Goal: Task Accomplishment & Management: Use online tool/utility

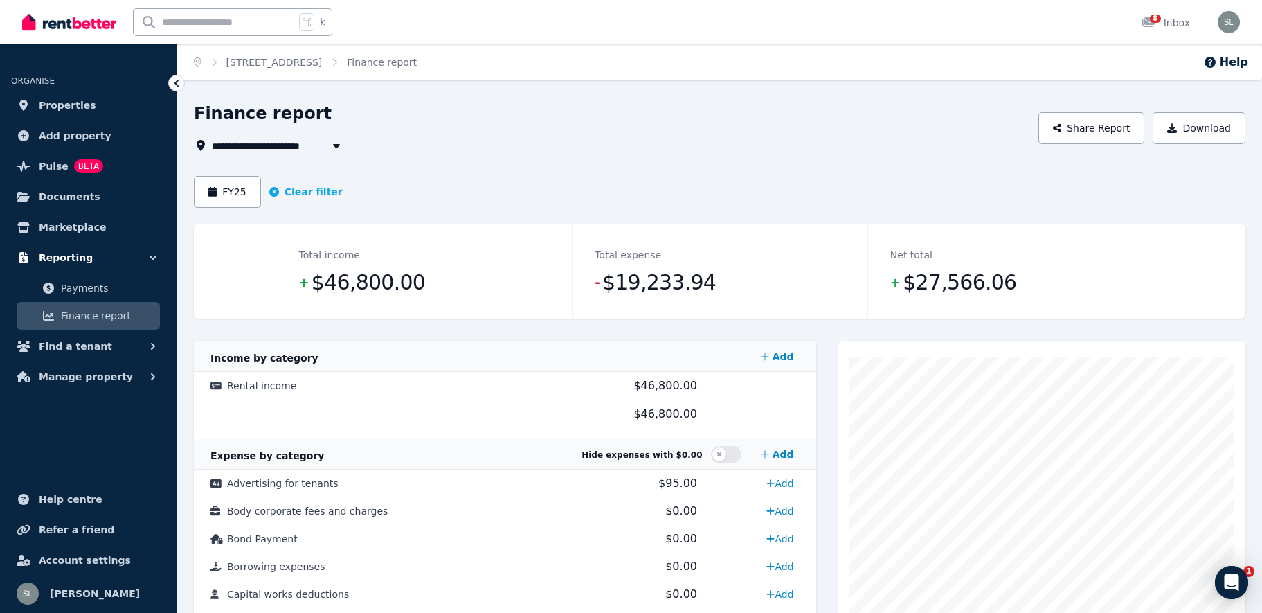
click at [68, 255] on span "Reporting" at bounding box center [66, 257] width 54 height 17
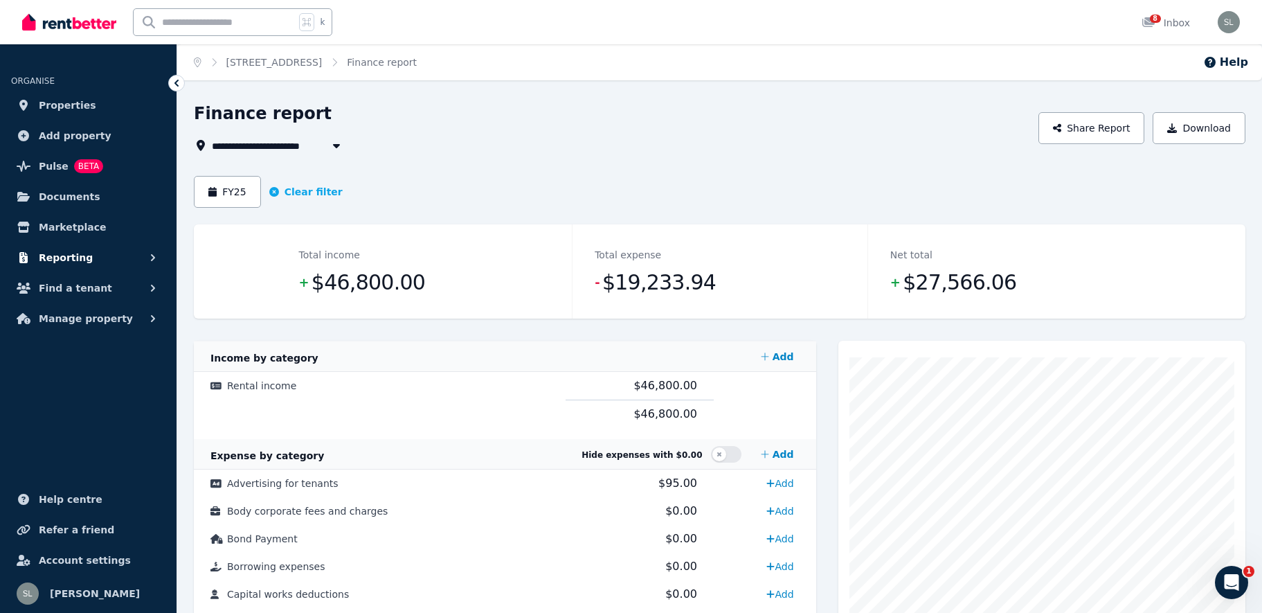
click at [62, 251] on span "Reporting" at bounding box center [66, 257] width 54 height 17
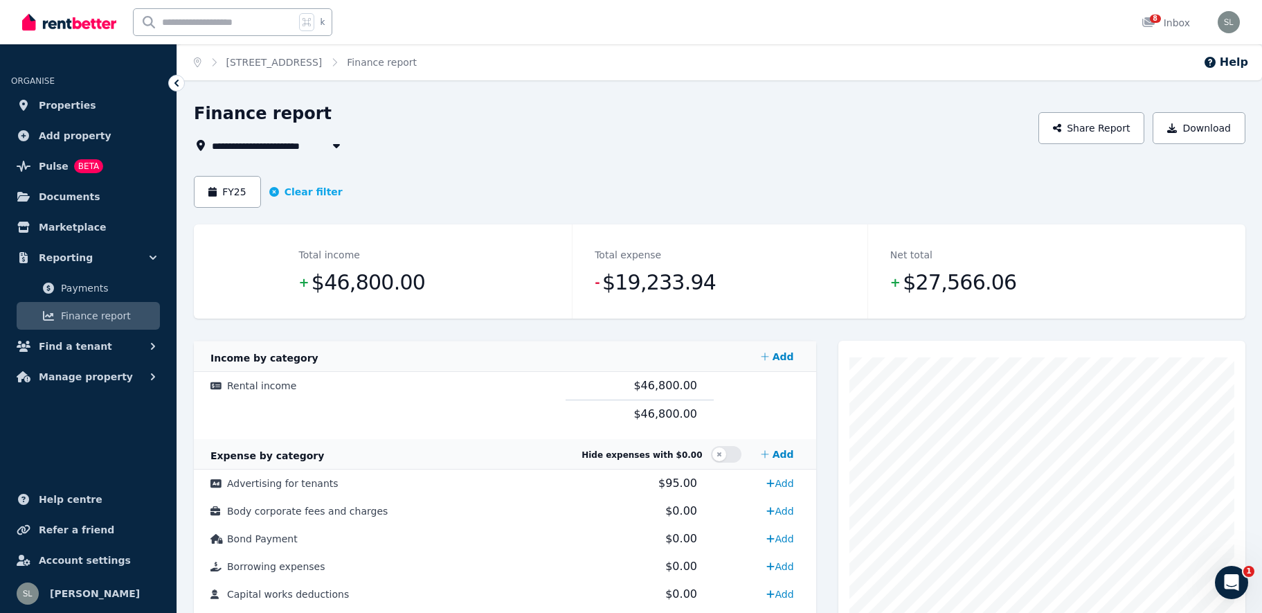
click at [90, 315] on span "Finance report" at bounding box center [107, 315] width 93 height 17
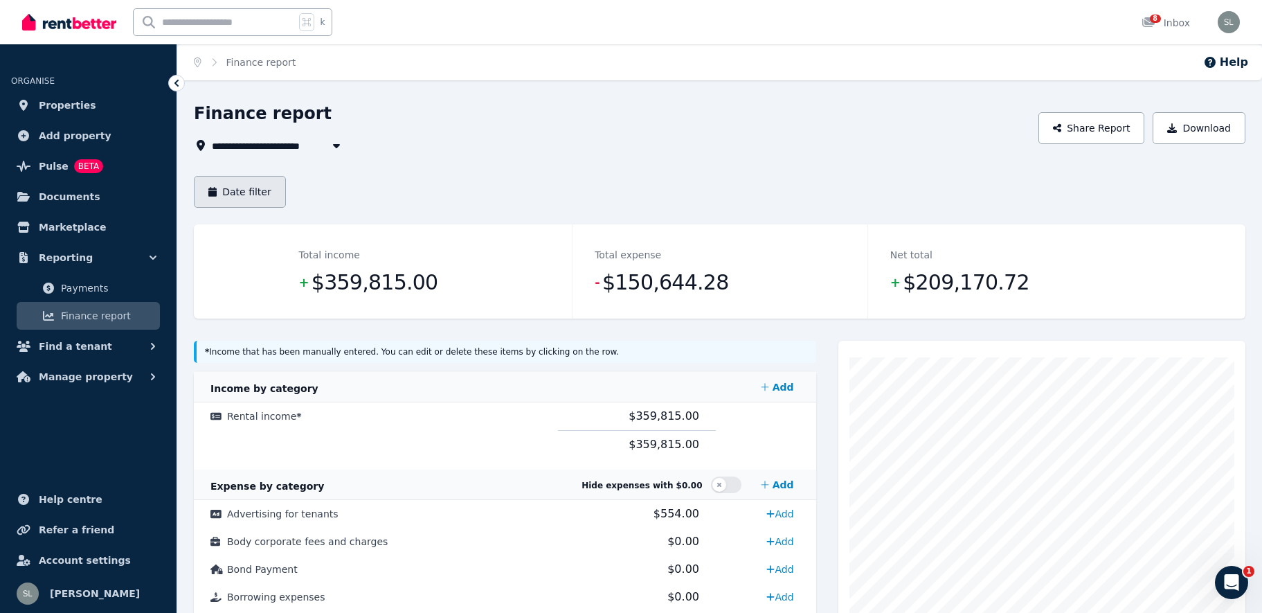
click at [222, 195] on button "Date filter" at bounding box center [240, 192] width 92 height 32
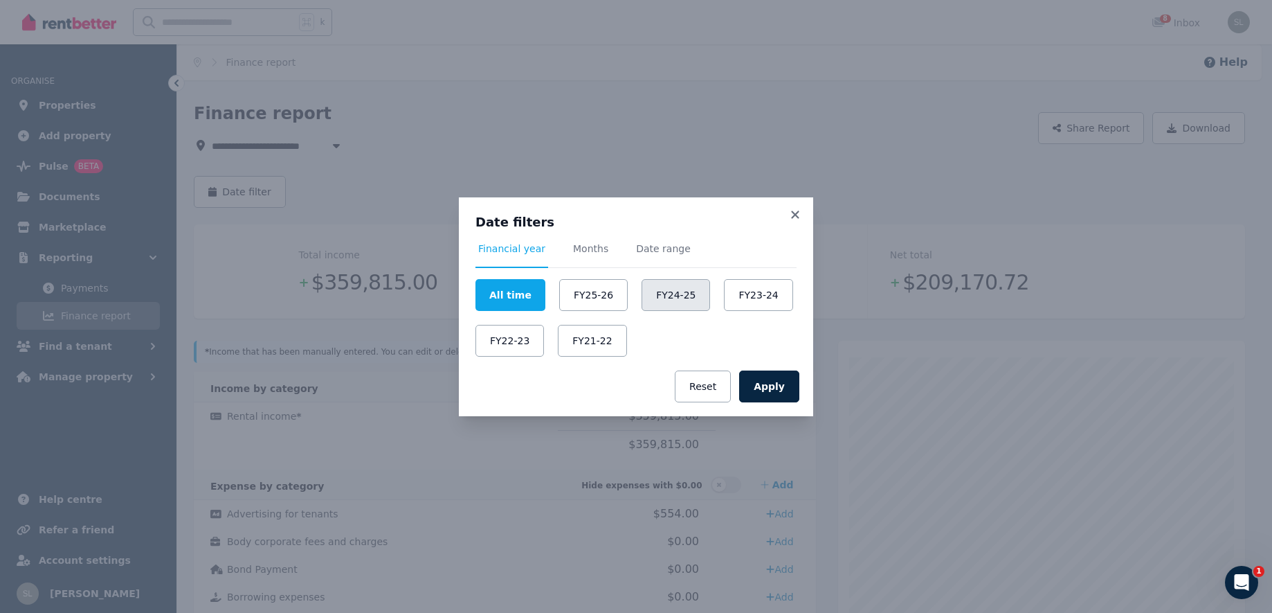
click at [662, 287] on button "FY24-25" at bounding box center [676, 295] width 69 height 32
click at [768, 387] on button "Apply" at bounding box center [769, 386] width 60 height 32
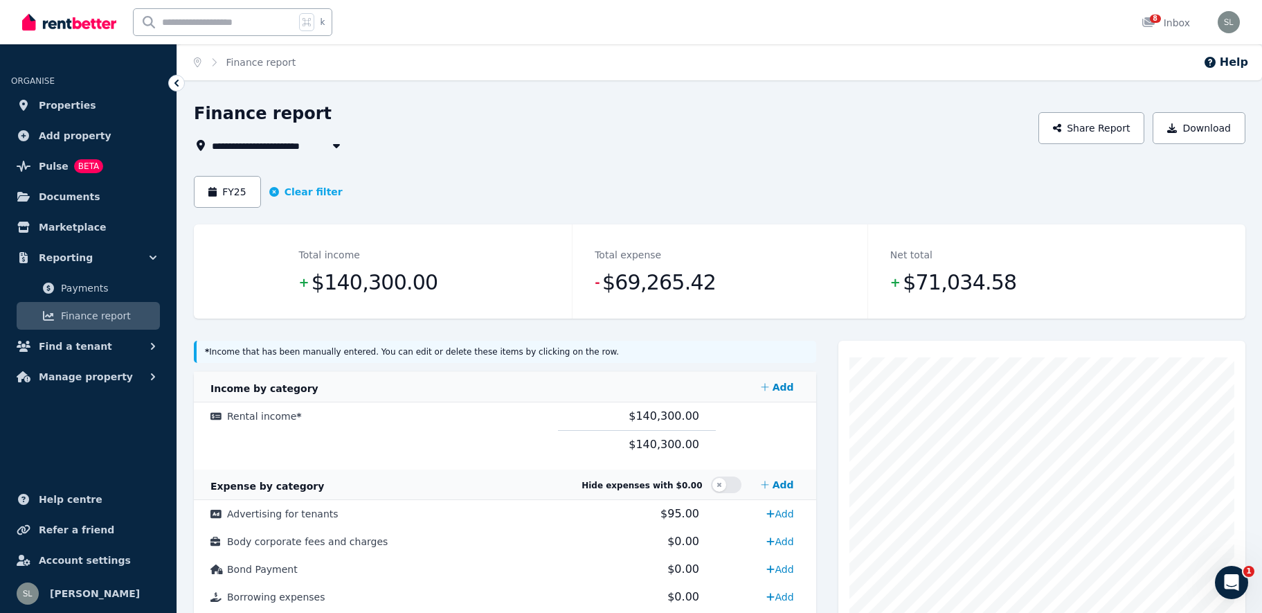
click at [335, 143] on icon "button" at bounding box center [336, 145] width 14 height 11
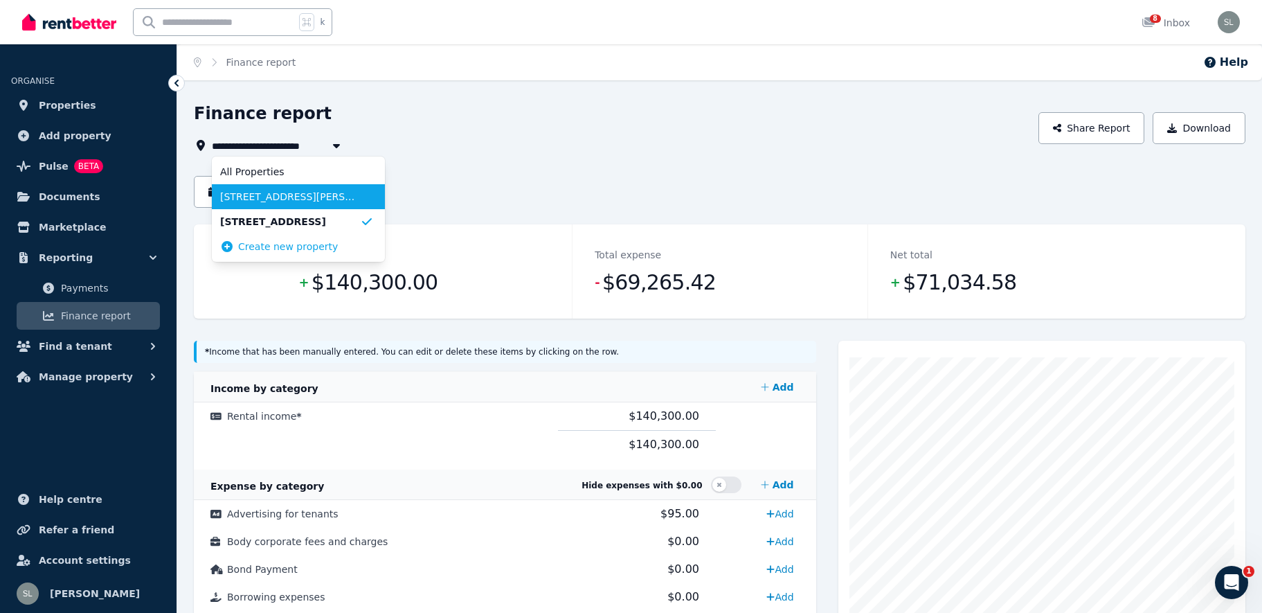
click at [302, 197] on span "[STREET_ADDRESS][PERSON_NAME]" at bounding box center [290, 197] width 140 height 14
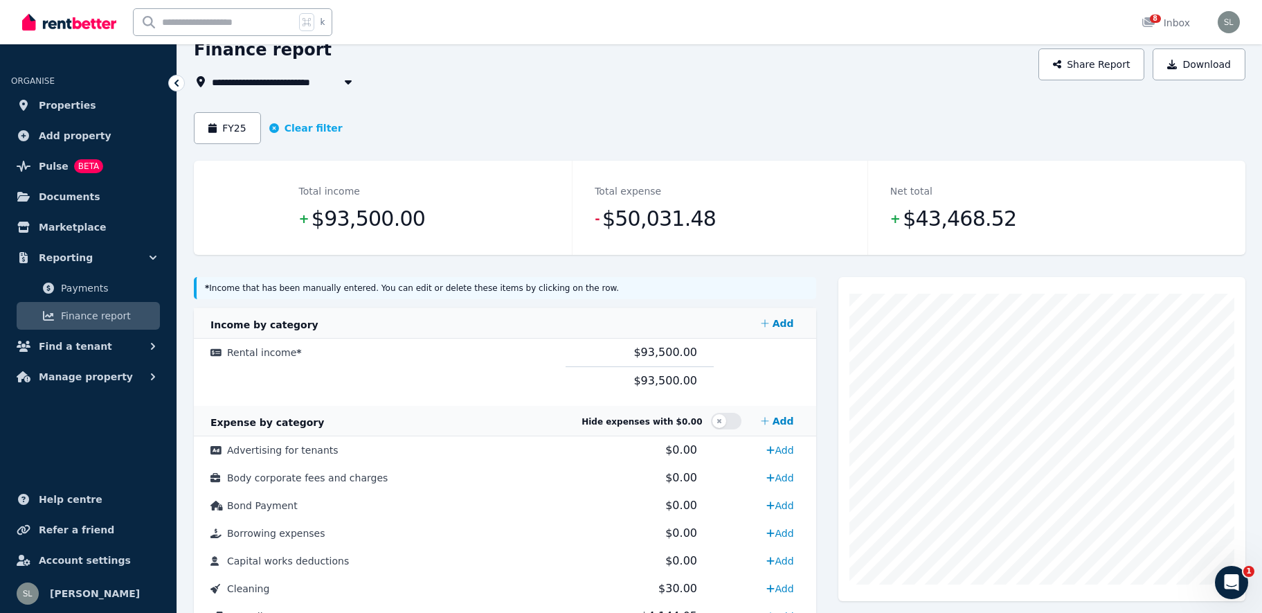
scroll to position [65, 0]
click at [347, 78] on icon "button" at bounding box center [348, 80] width 14 height 11
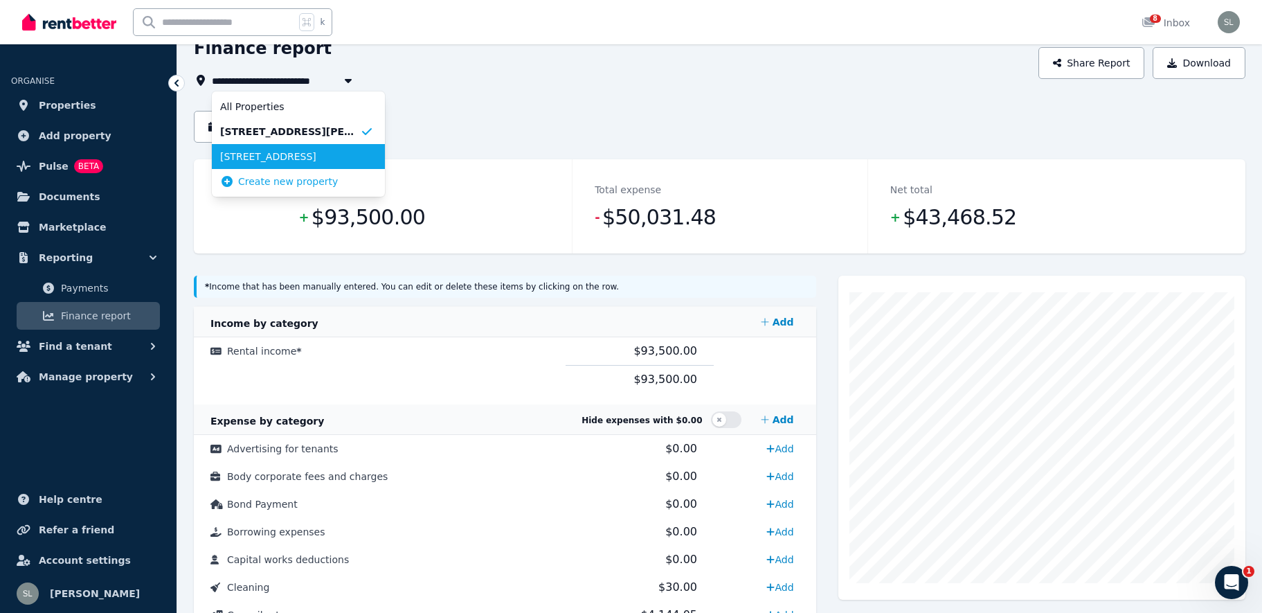
click at [294, 156] on span "[STREET_ADDRESS]" at bounding box center [290, 157] width 140 height 14
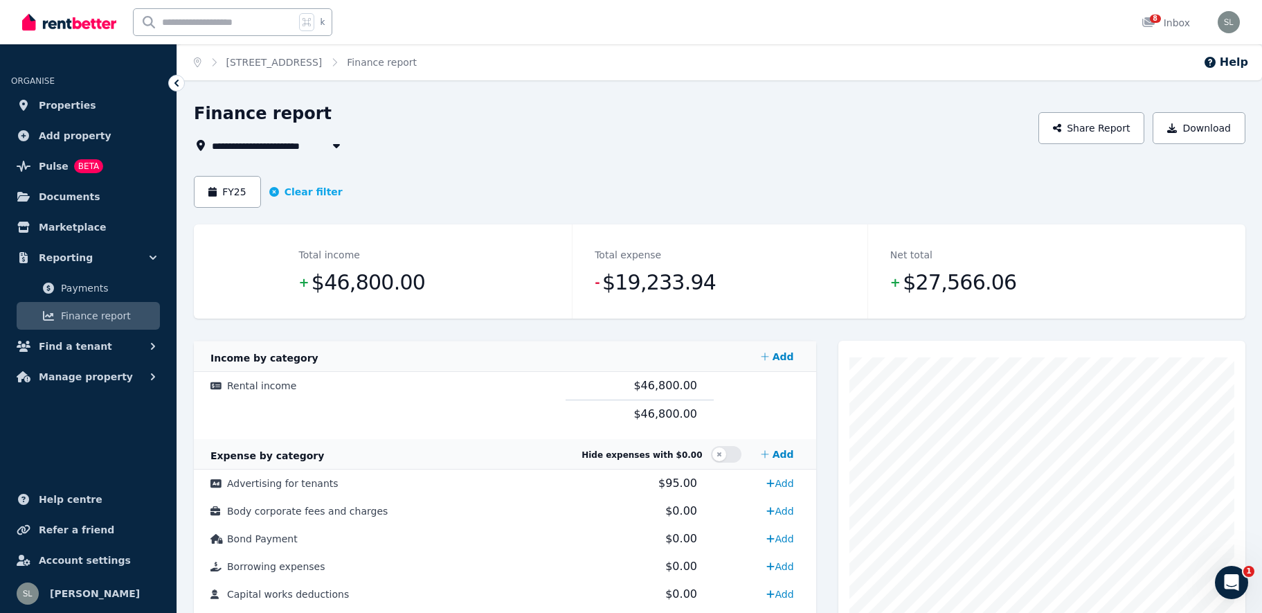
click at [336, 144] on icon "button" at bounding box center [336, 146] width 7 height 4
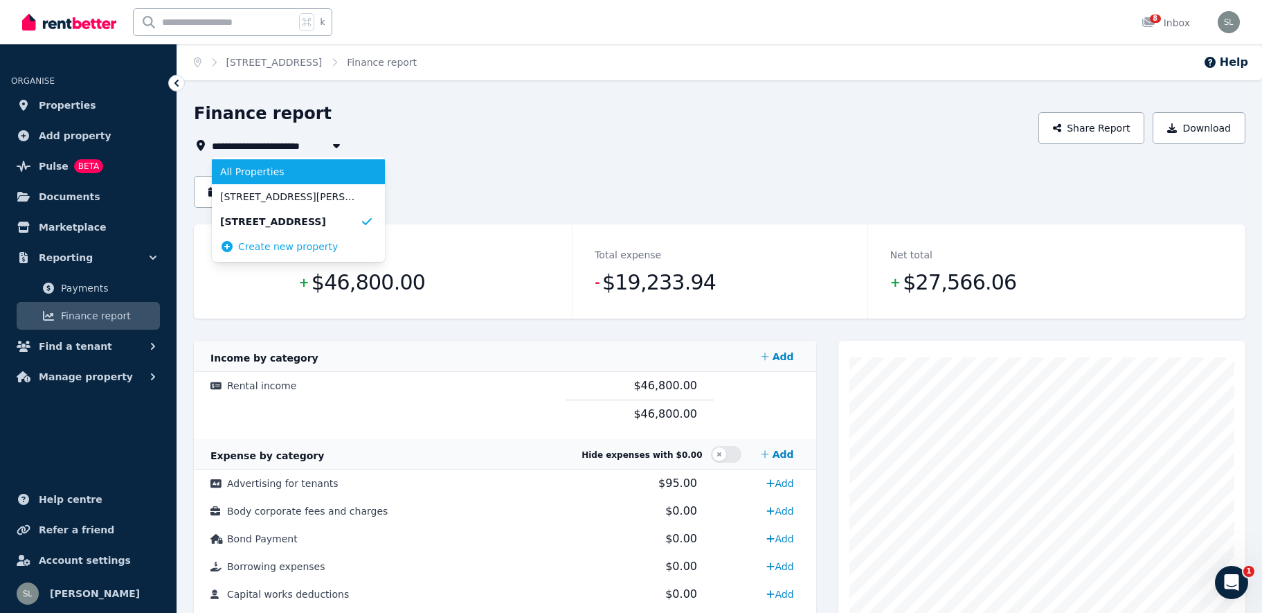
click at [289, 163] on li "All Properties" at bounding box center [298, 171] width 173 height 25
type input "**********"
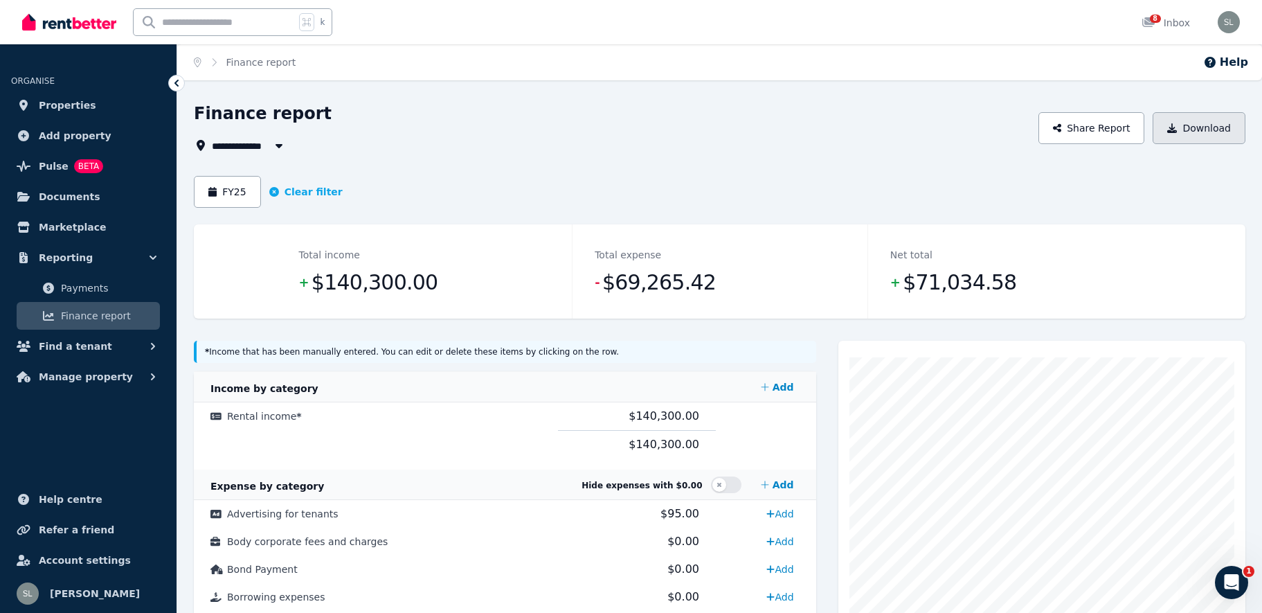
click at [1201, 129] on button "Download" at bounding box center [1198, 128] width 93 height 32
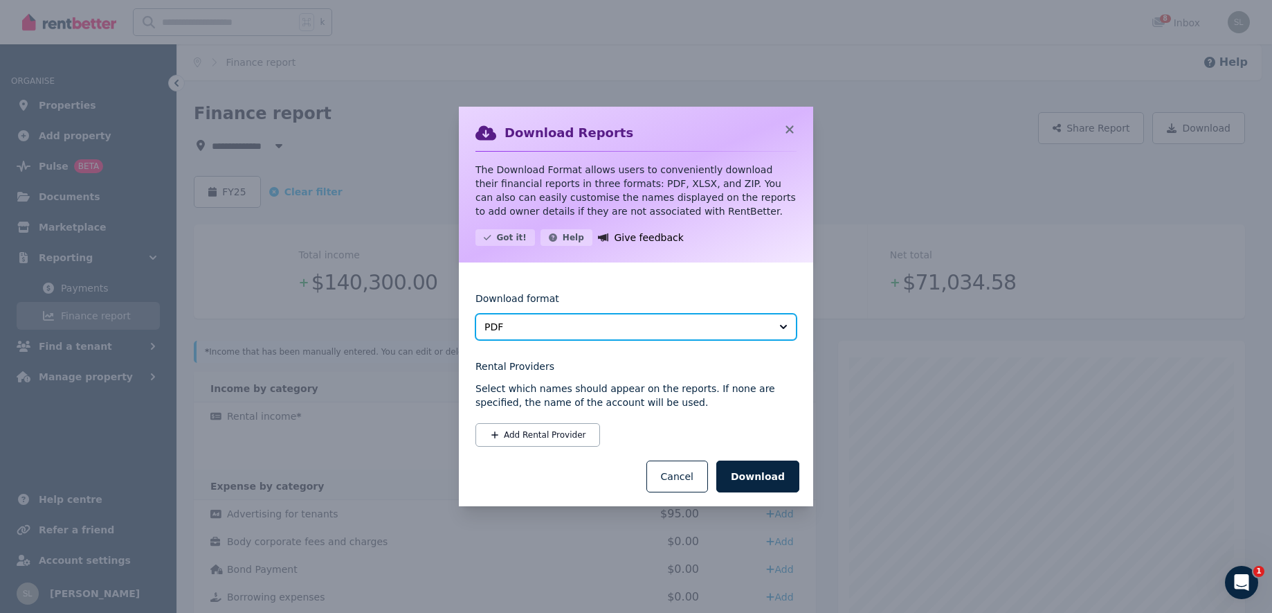
click at [757, 323] on span "PDF" at bounding box center [627, 327] width 284 height 14
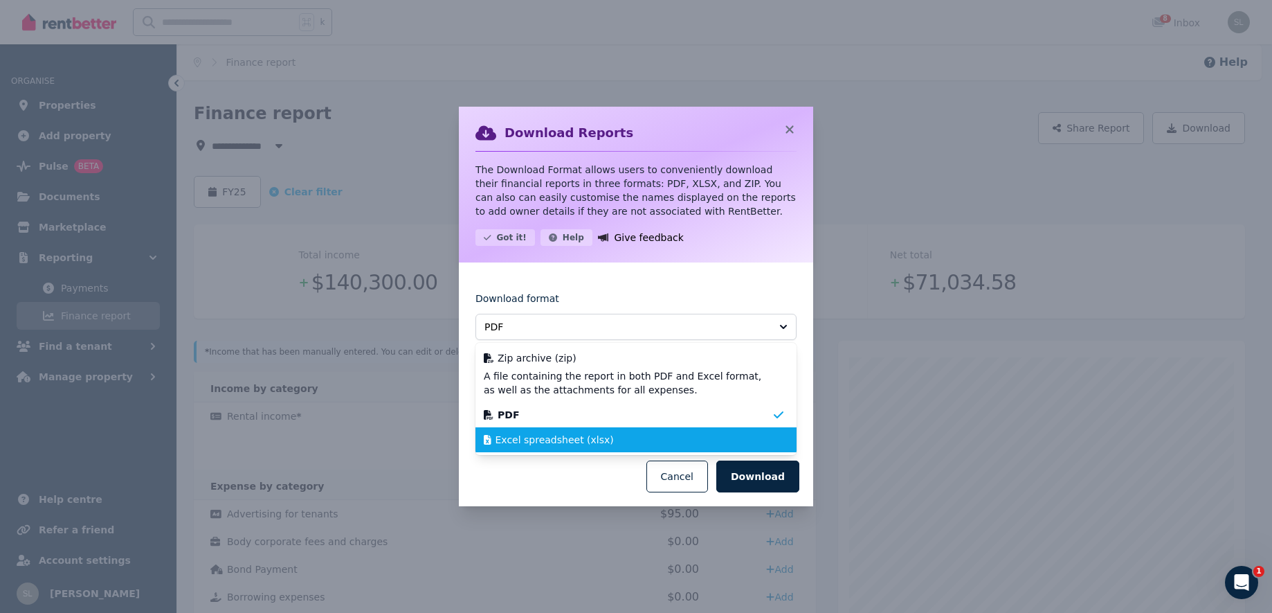
click at [588, 440] on span "Excel spreadsheet (xlsx)" at bounding box center [555, 440] width 118 height 14
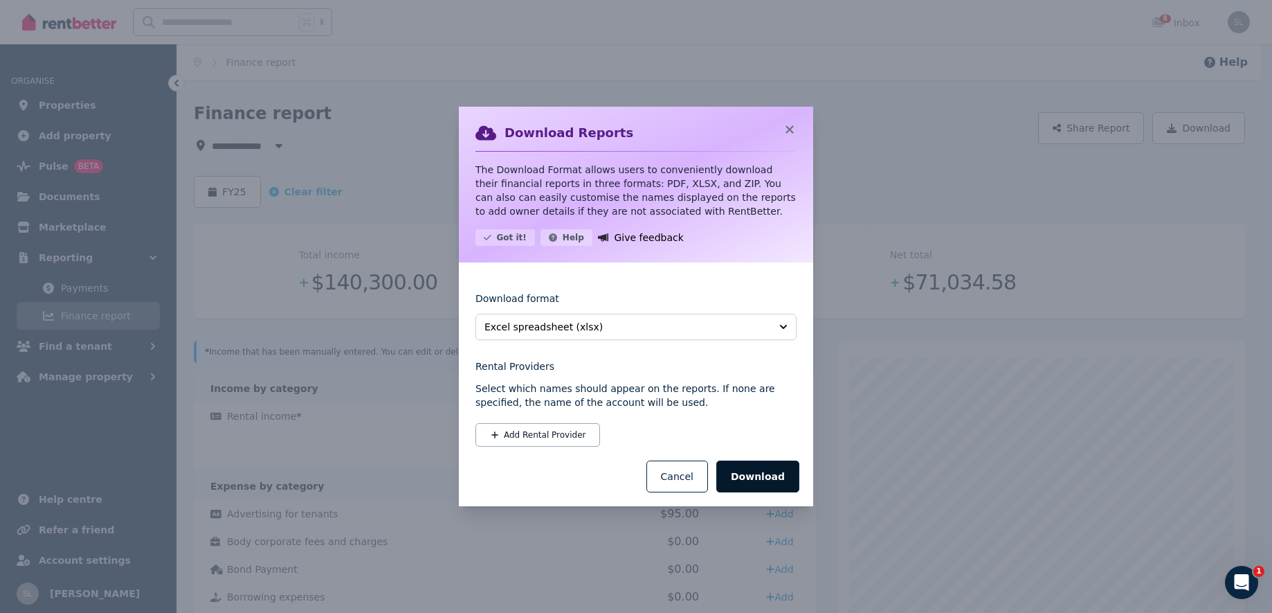
click at [767, 476] on button "Download" at bounding box center [757, 476] width 83 height 32
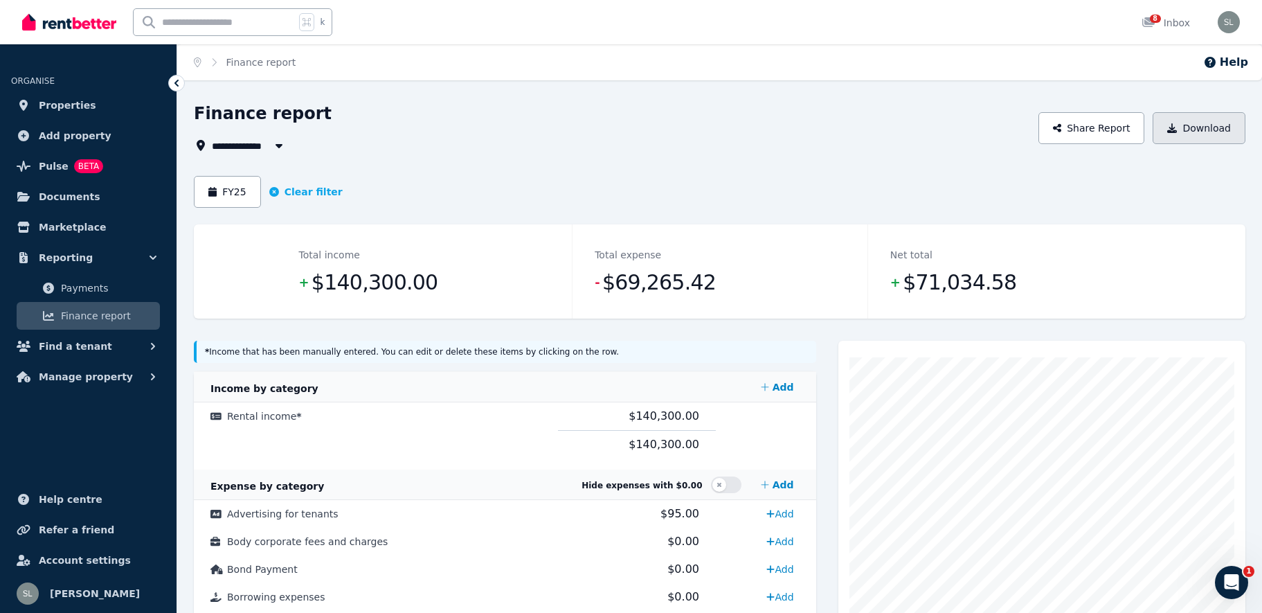
click at [1194, 124] on button "Download" at bounding box center [1198, 128] width 93 height 32
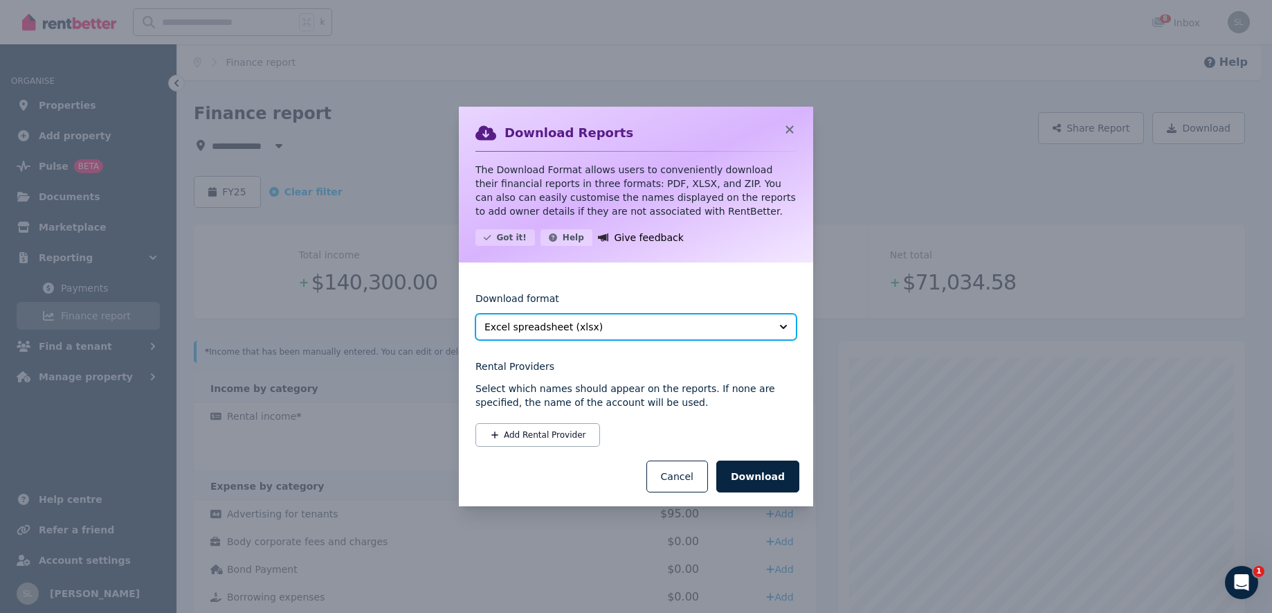
click at [698, 329] on span "Excel spreadsheet (xlsx)" at bounding box center [627, 327] width 284 height 14
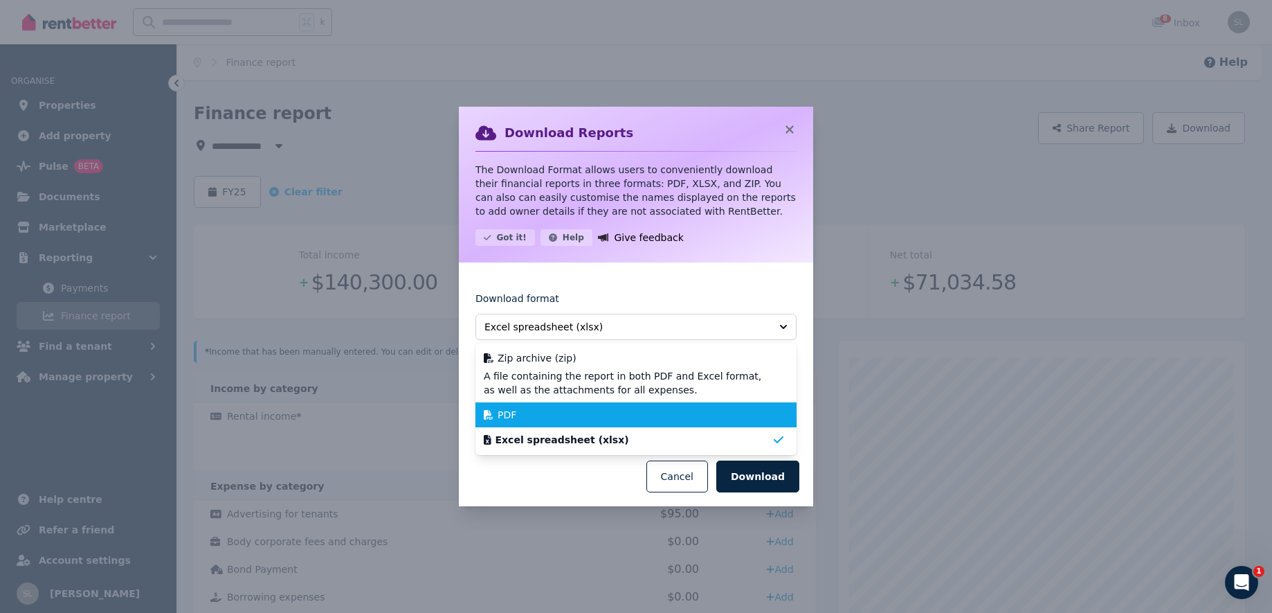
click at [595, 422] on li "PDF" at bounding box center [636, 414] width 321 height 25
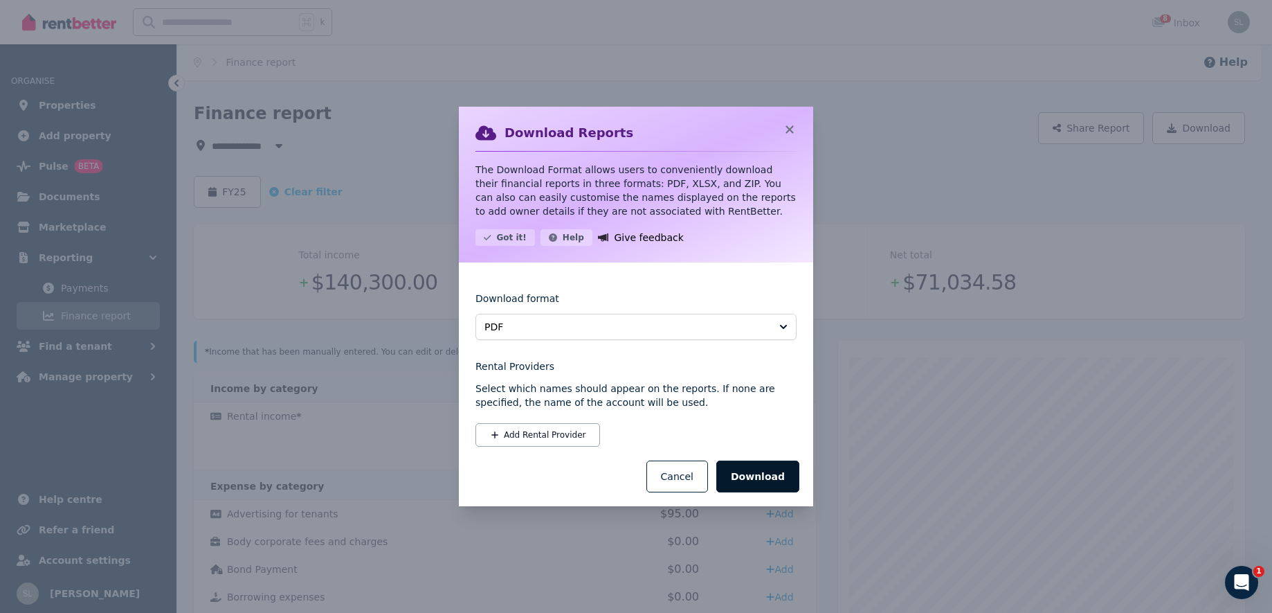
click at [762, 478] on button "Download" at bounding box center [757, 476] width 83 height 32
